Goal: Task Accomplishment & Management: Use online tool/utility

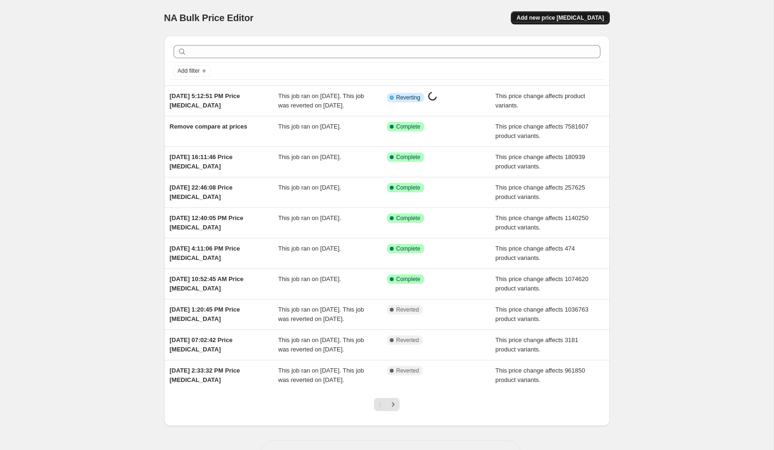
click at [582, 18] on span "Add new price [MEDICAL_DATA]" at bounding box center [559, 18] width 87 height 8
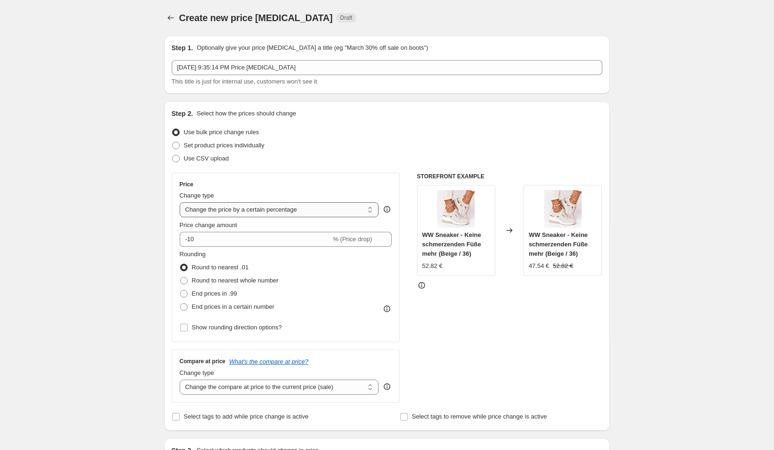
click at [272, 208] on select "Change the price to a certain amount Change the price by a certain amount Chang…" at bounding box center [279, 209] width 199 height 15
select select "no_change"
click at [180, 202] on select "Change the price to a certain amount Change the price by a certain amount Chang…" at bounding box center [279, 209] width 199 height 15
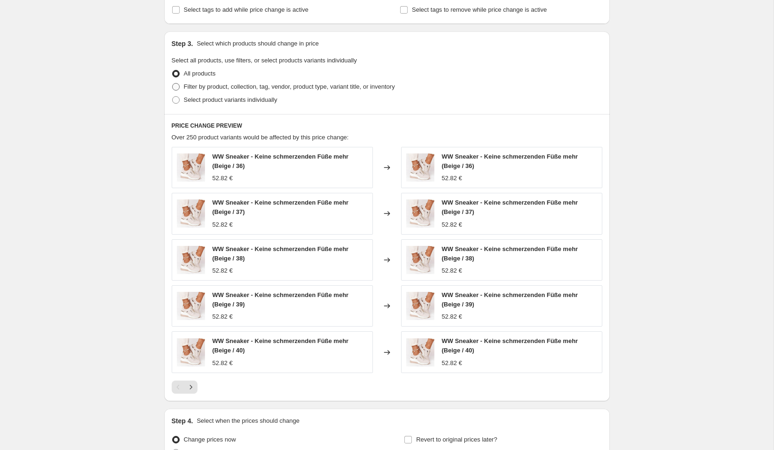
scroll to position [278, 0]
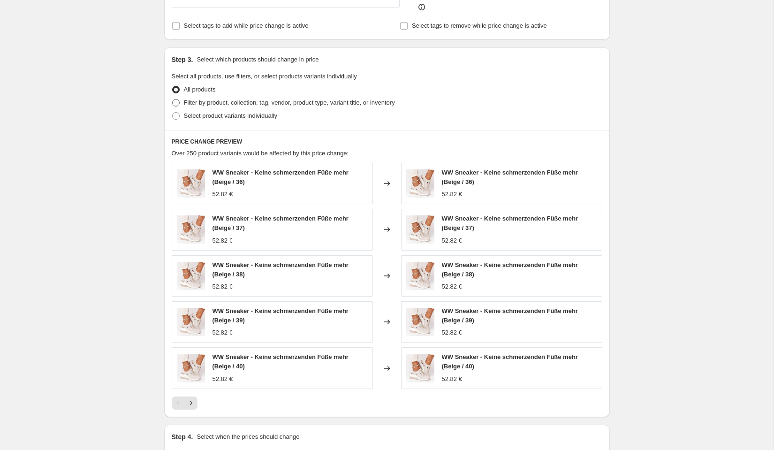
click at [300, 96] on label "Filter by product, collection, tag, vendor, product type, variant title, or inv…" at bounding box center [283, 102] width 223 height 13
click at [173, 99] on input "Filter by product, collection, tag, vendor, product type, variant title, or inv…" at bounding box center [172, 99] width 0 height 0
radio input "true"
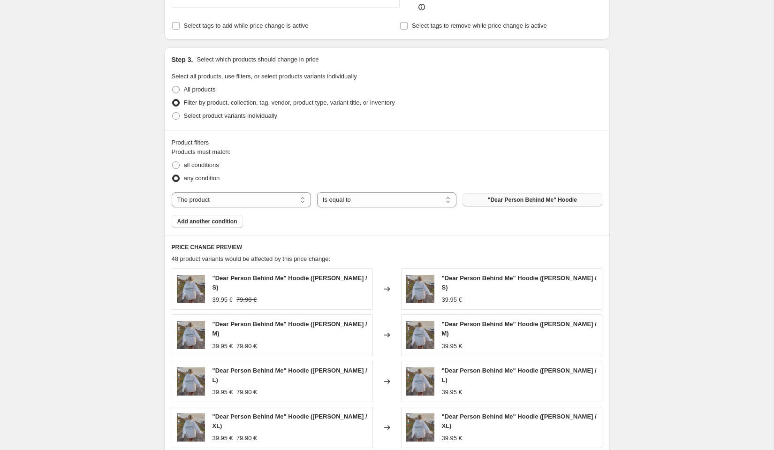
click at [529, 196] on span ""Dear Person Behind Me" Hoodie" at bounding box center [532, 200] width 89 height 8
click at [269, 177] on div "any condition" at bounding box center [387, 178] width 430 height 13
click at [352, 197] on select "Is equal to Is not equal to" at bounding box center [386, 199] width 139 height 15
click at [259, 196] on select "The product The product's collection The product's tag The product's vendor The…" at bounding box center [241, 199] width 139 height 15
select select "tag"
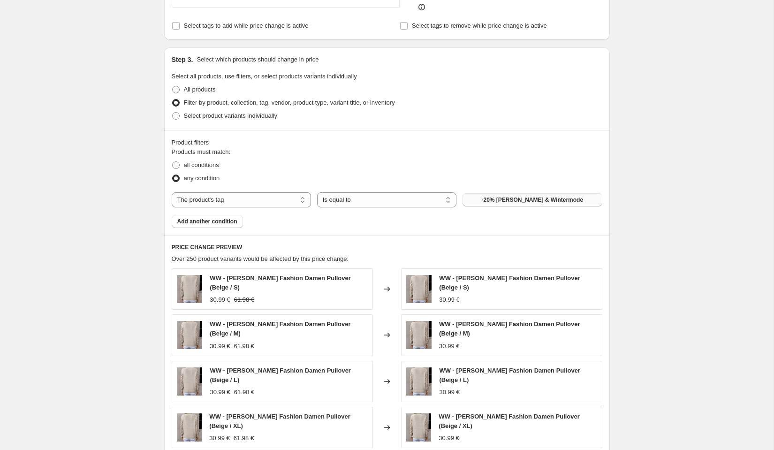
click at [521, 197] on span "-20% Herbst & Wintermode" at bounding box center [532, 200] width 102 height 8
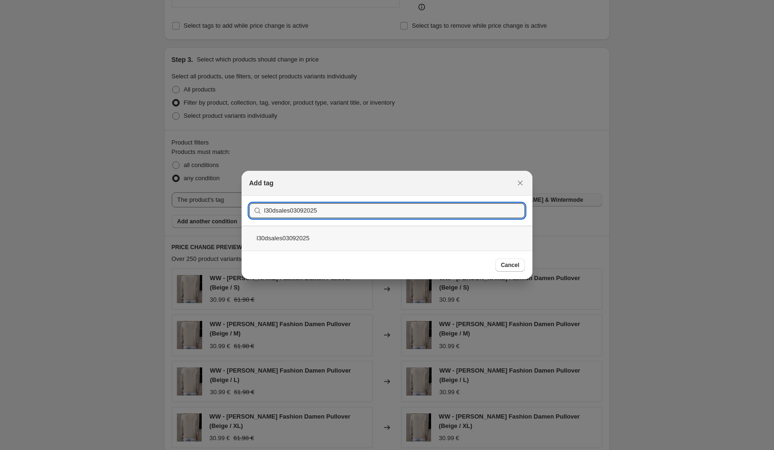
type input "l30dsales03092025"
click at [399, 235] on div "l30dsales03092025" at bounding box center [386, 237] width 291 height 25
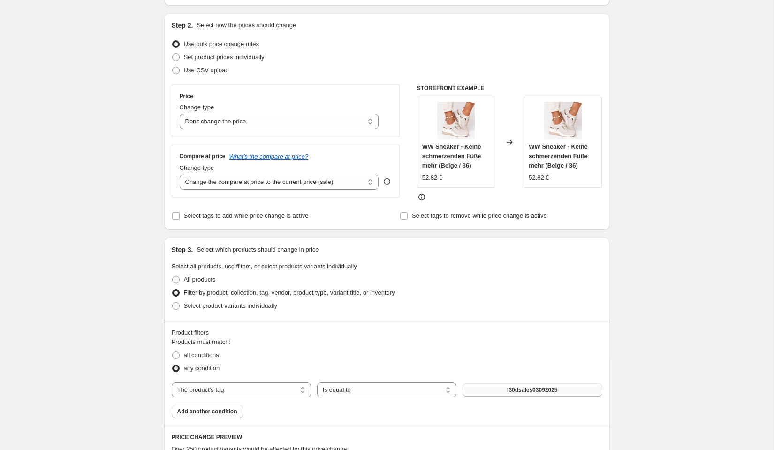
scroll to position [15, 0]
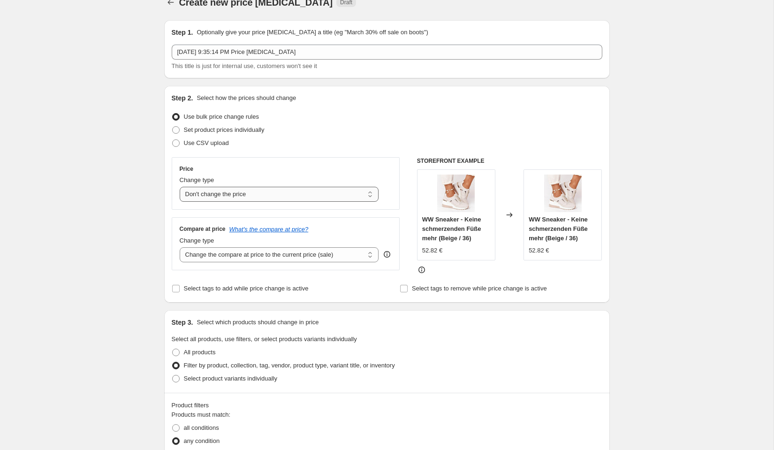
click at [287, 190] on select "Change the price to a certain amount Change the price by a certain amount Chang…" at bounding box center [279, 194] width 199 height 15
click at [315, 251] on select "Change the compare at price to the current price (sale) Change the compare at p…" at bounding box center [279, 254] width 199 height 15
select select "pp"
click at [180, 247] on select "Change the compare at price to the current price (sale) Change the compare at p…" at bounding box center [279, 254] width 199 height 15
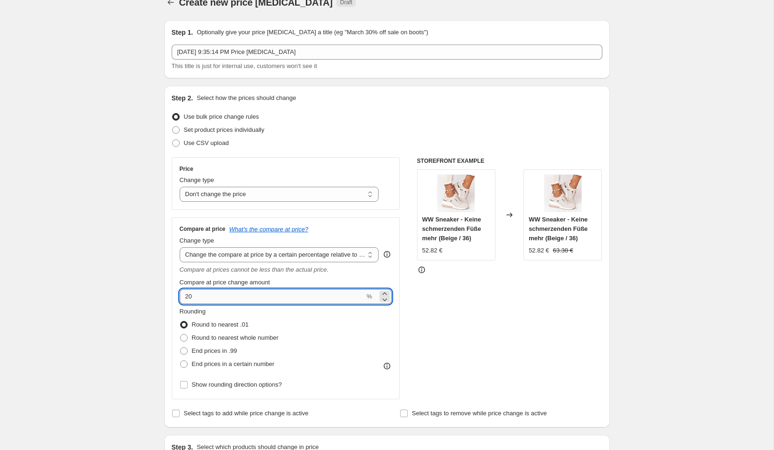
click at [257, 297] on input "20" at bounding box center [272, 296] width 185 height 15
type input "100"
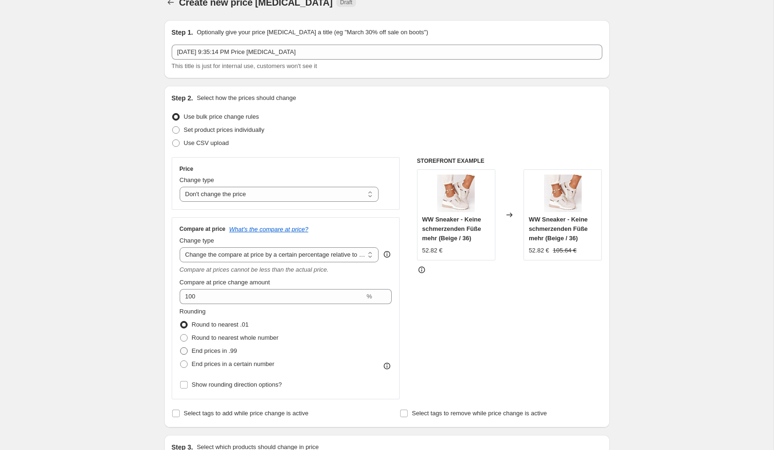
click at [223, 348] on span "End prices in .99" at bounding box center [214, 350] width 45 height 7
click at [180, 347] on input "End prices in .99" at bounding box center [180, 347] width 0 height 0
radio input "true"
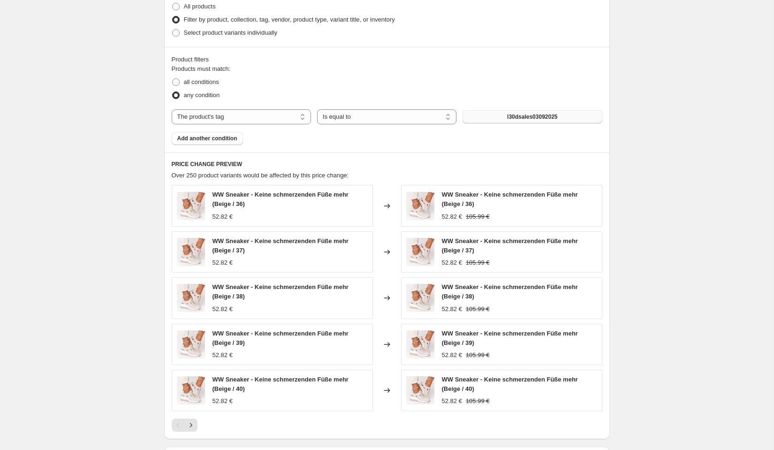
scroll to position [617, 0]
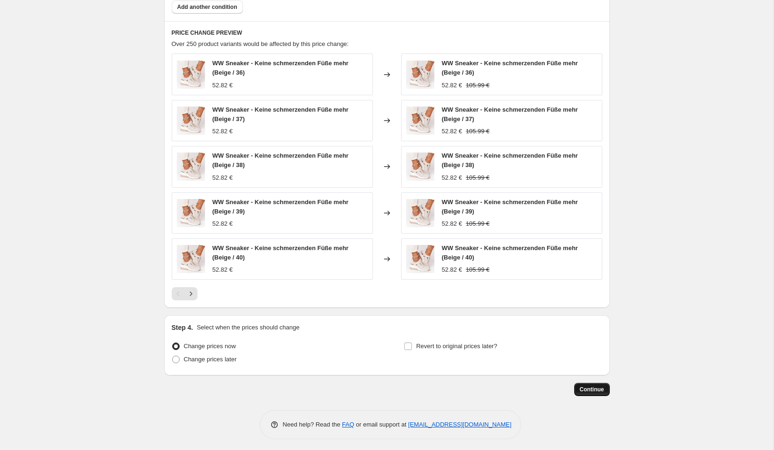
click at [595, 385] on span "Continue" at bounding box center [591, 389] width 24 height 8
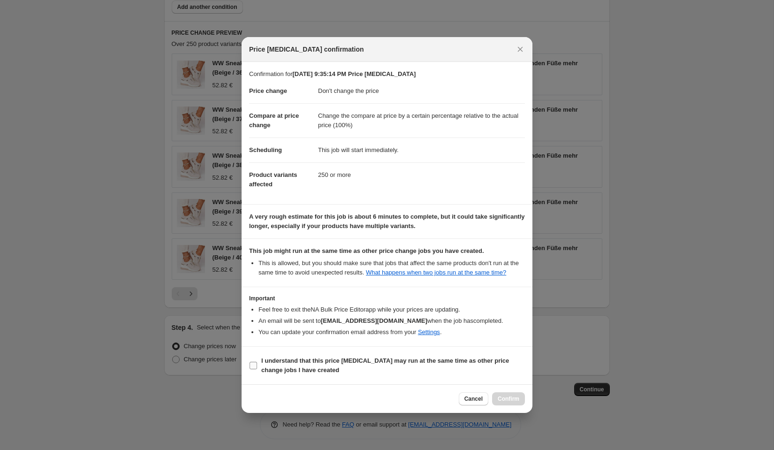
click at [313, 367] on b "I understand that this price change job may run at the same time as other price…" at bounding box center [385, 365] width 248 height 16
click at [257, 367] on input "I understand that this price change job may run at the same time as other price…" at bounding box center [253, 365] width 8 height 8
checkbox input "true"
click at [507, 405] on button "Confirm" at bounding box center [508, 398] width 33 height 13
